Goal: Task Accomplishment & Management: Use online tool/utility

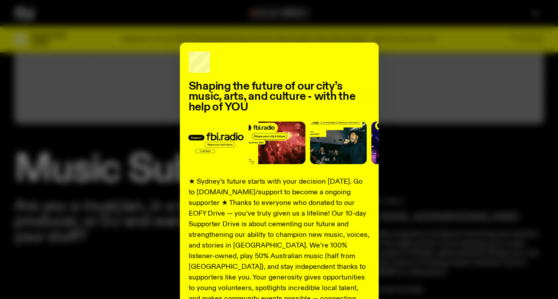
scroll to position [219, 0]
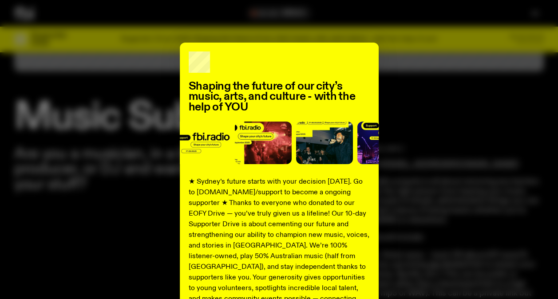
click at [488, 143] on div "Shaping the future of our city’s music, arts, and culture - with the help of YO…" at bounding box center [279, 225] width 530 height 365
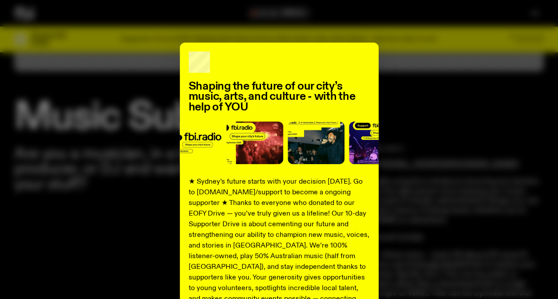
click at [455, 209] on div "Shaping the future of our city’s music, arts, and culture - with the help of YO…" at bounding box center [279, 225] width 530 height 365
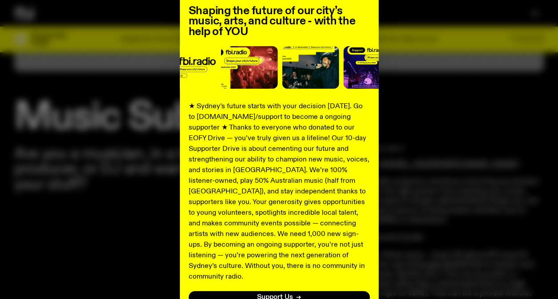
scroll to position [140, 0]
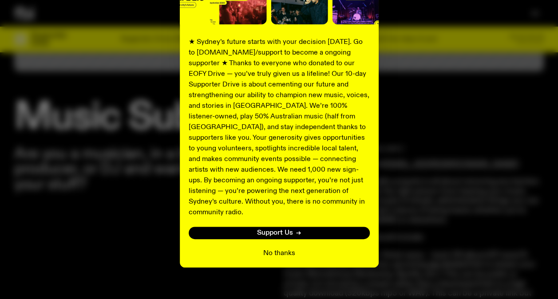
click at [265, 248] on button "No thanks" at bounding box center [279, 253] width 32 height 11
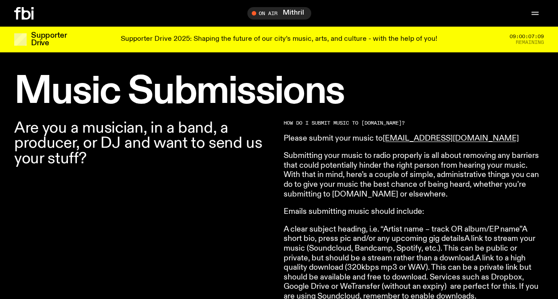
scroll to position [219, 0]
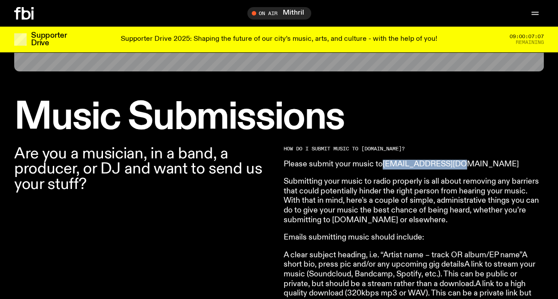
drag, startPoint x: 456, startPoint y: 167, endPoint x: 384, endPoint y: 166, distance: 72.0
click at [384, 166] on p "Please submit your music to music@fbiradio.com" at bounding box center [412, 165] width 256 height 10
drag, startPoint x: 384, startPoint y: 166, endPoint x: 388, endPoint y: 164, distance: 4.6
copy link "music@fbiradio.com"
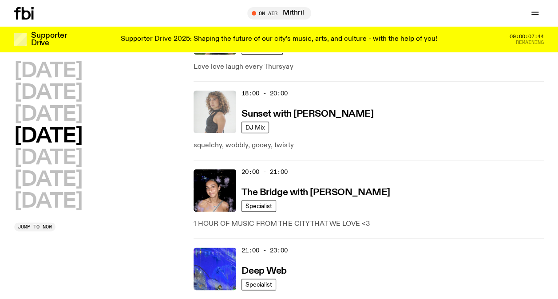
scroll to position [619, 0]
